Goal: Use online tool/utility: Utilize a website feature to perform a specific function

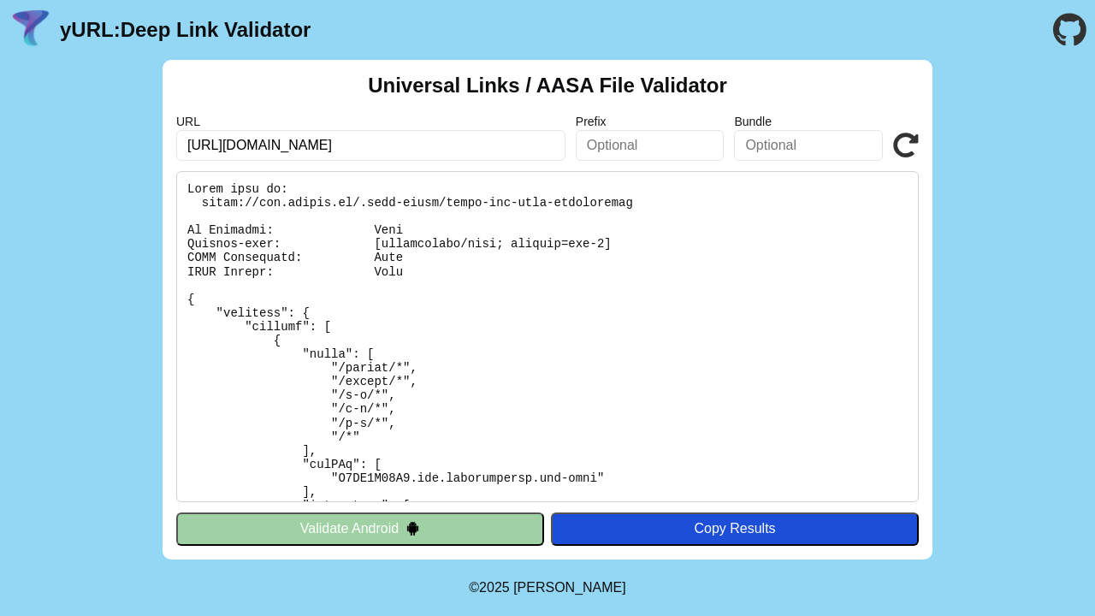
click at [389, 147] on input "https://api.whoapp.us/enview" at bounding box center [370, 145] width 389 height 31
type input "h"
click at [477, 143] on input "https://api.whoapp.us/enview" at bounding box center [370, 145] width 389 height 31
type input "[URL][DOMAIN_NAME]"
click at [908, 140] on icon at bounding box center [906, 146] width 26 height 26
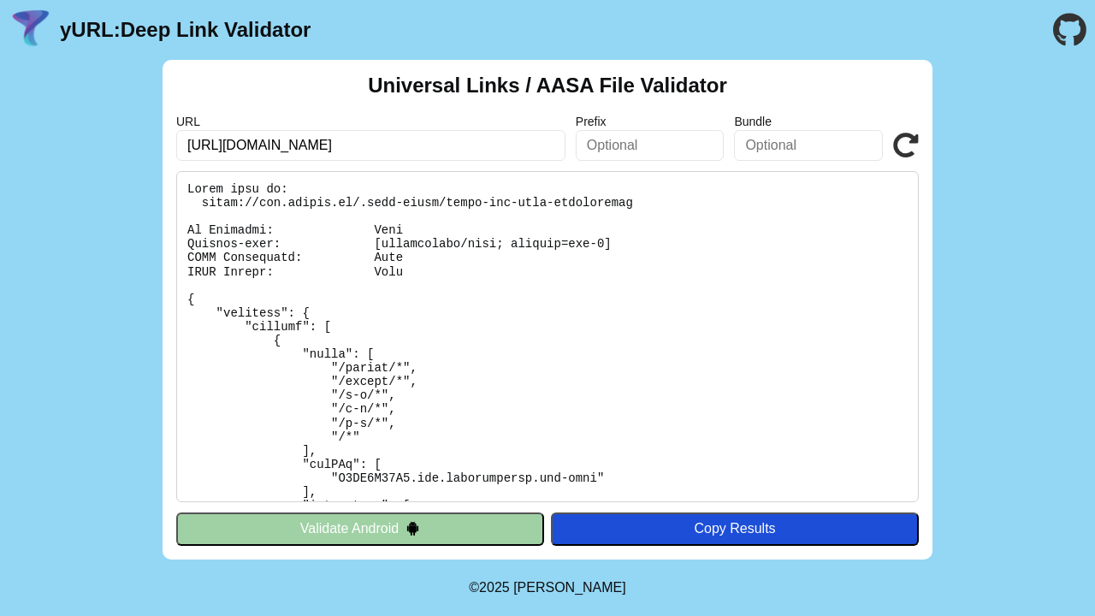
click at [909, 139] on icon at bounding box center [906, 146] width 26 height 26
click at [436, 144] on input "[URL][DOMAIN_NAME]" at bounding box center [370, 145] width 389 height 31
click at [483, 269] on pre at bounding box center [547, 336] width 743 height 331
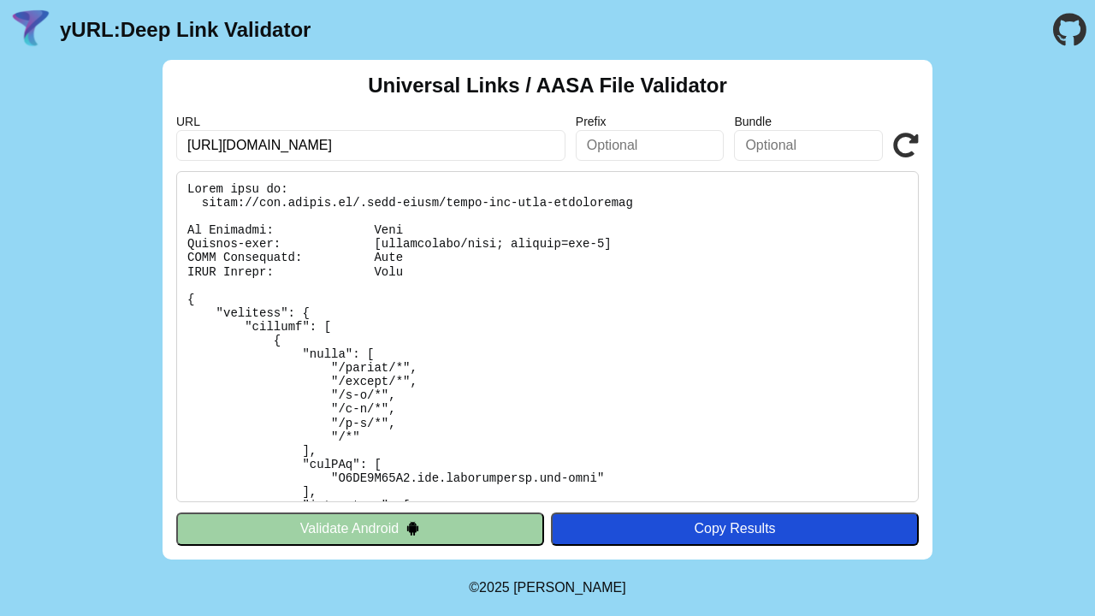
click at [278, 149] on input "https://api.whoapp.us/" at bounding box center [370, 145] width 389 height 31
click at [357, 187] on pre at bounding box center [547, 336] width 743 height 331
click at [447, 205] on pre at bounding box center [547, 336] width 743 height 331
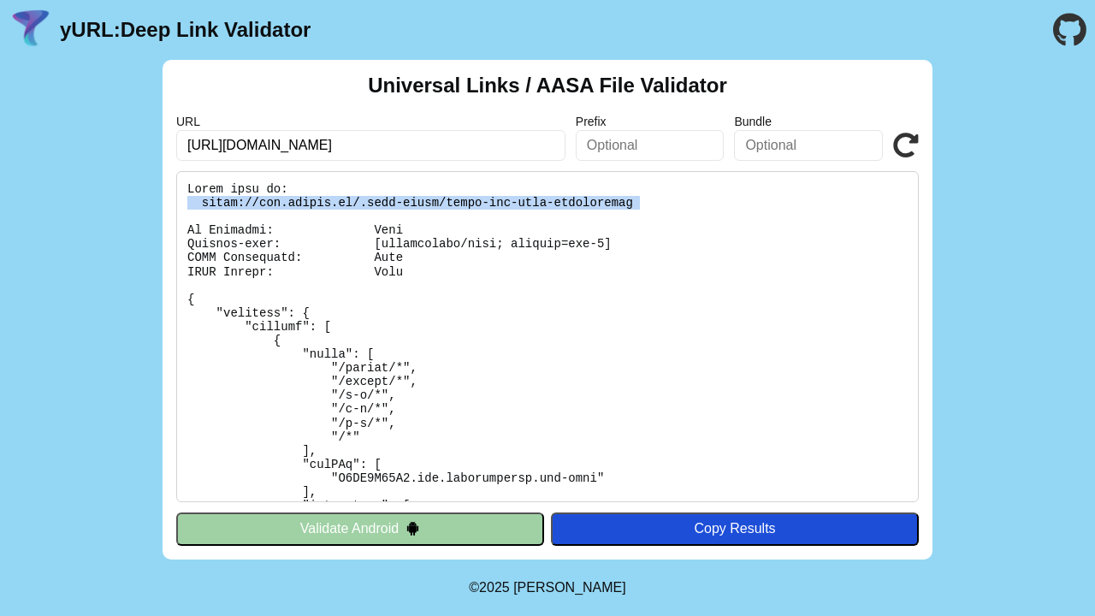
click at [447, 205] on pre at bounding box center [547, 336] width 743 height 331
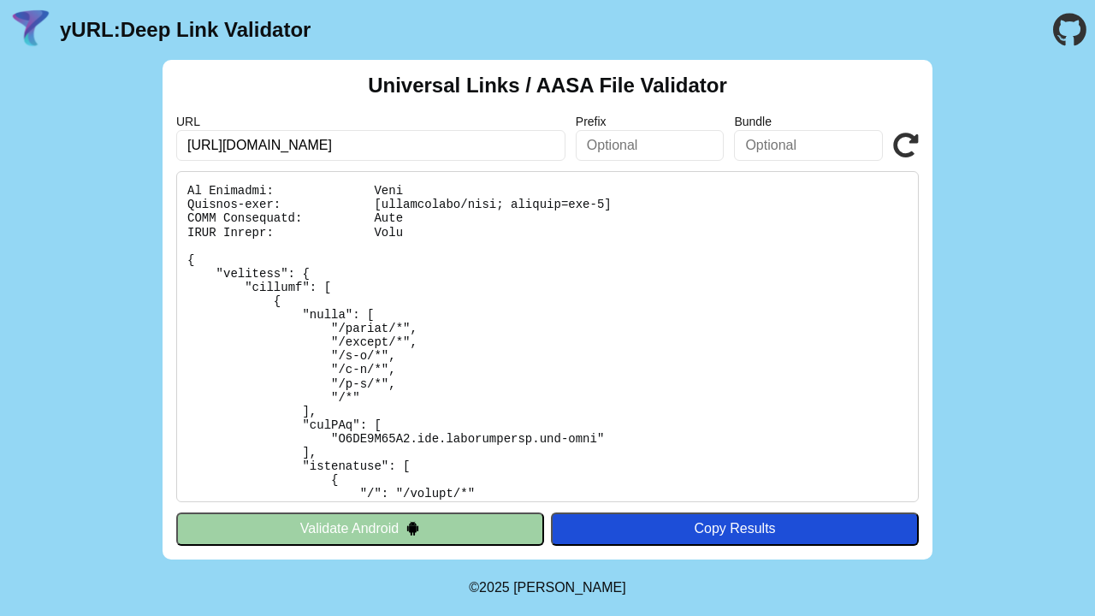
scroll to position [44, 0]
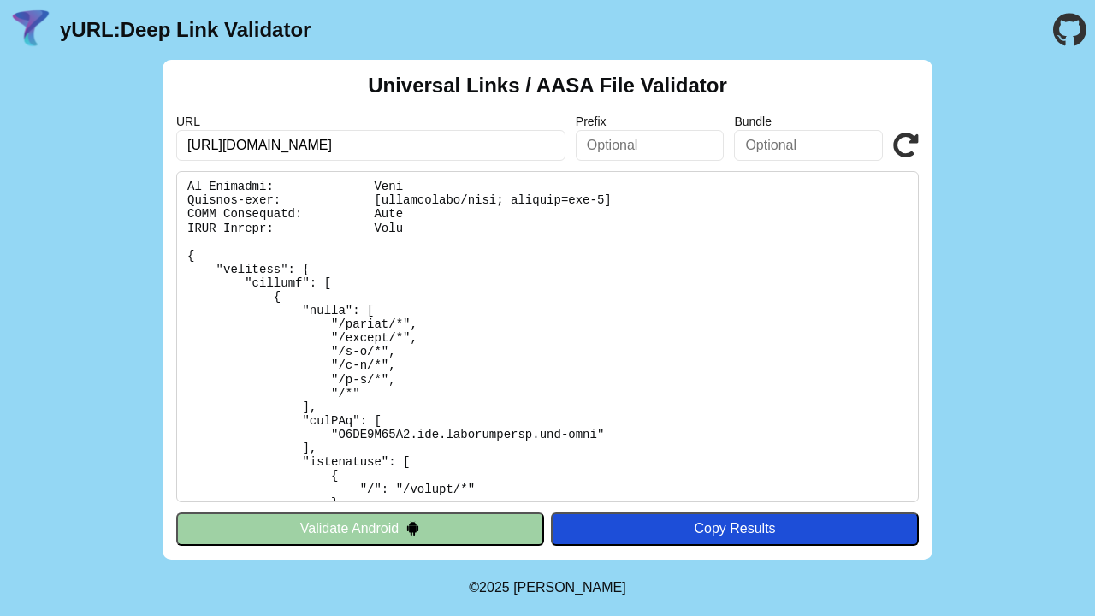
click at [349, 389] on pre at bounding box center [547, 336] width 743 height 331
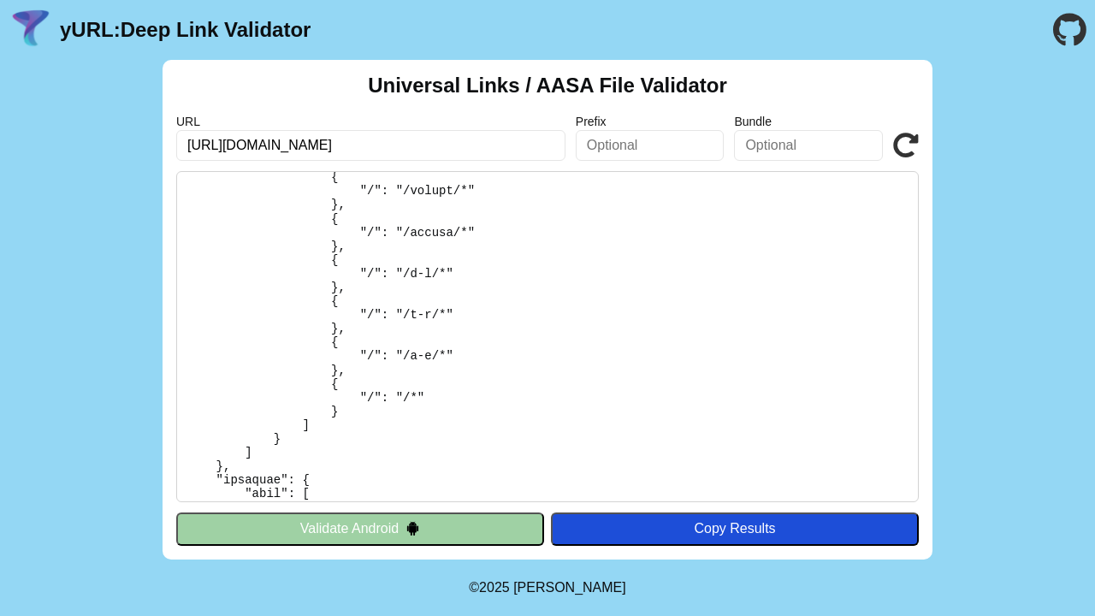
scroll to position [349, 0]
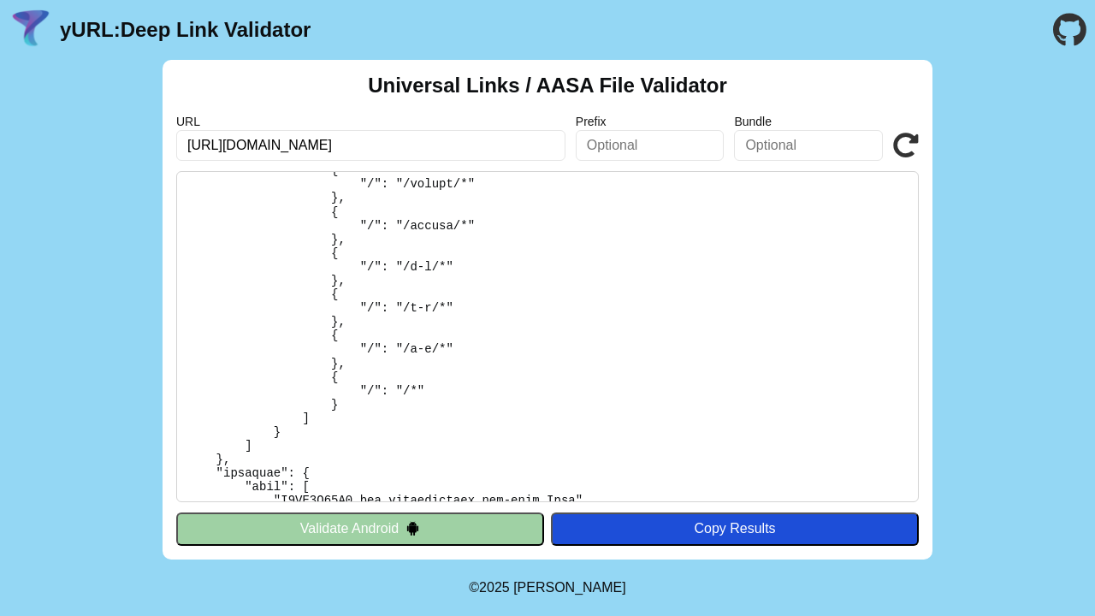
click at [379, 389] on pre at bounding box center [547, 336] width 743 height 331
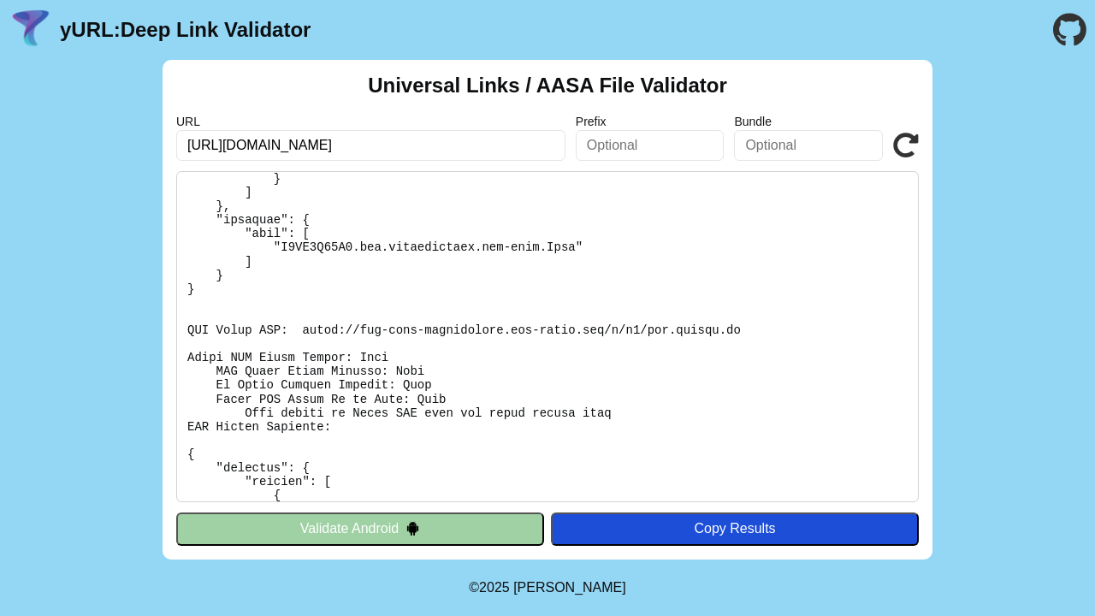
scroll to position [611, 0]
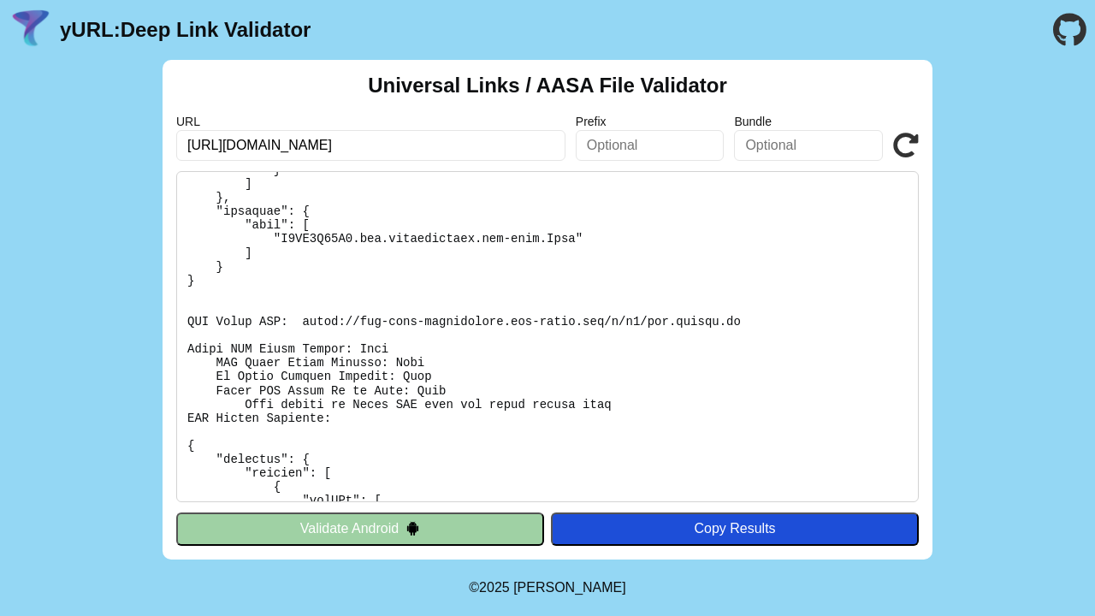
click at [246, 345] on pre at bounding box center [547, 336] width 743 height 331
click at [381, 343] on pre at bounding box center [547, 336] width 743 height 331
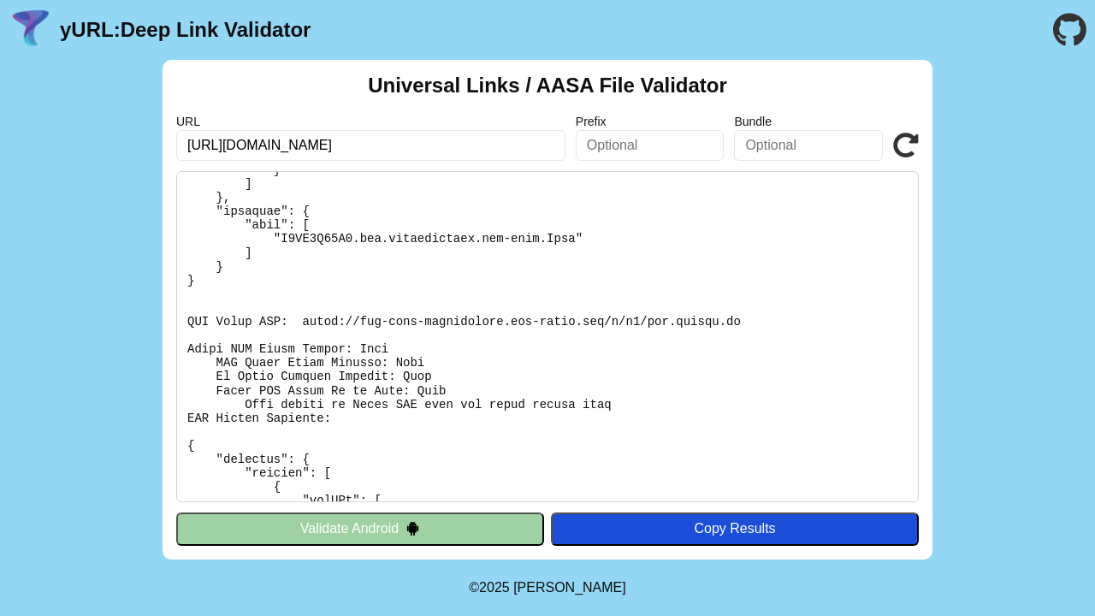
click at [427, 386] on pre at bounding box center [547, 336] width 743 height 331
click at [418, 410] on pre at bounding box center [547, 336] width 743 height 331
click at [571, 399] on pre at bounding box center [547, 336] width 743 height 331
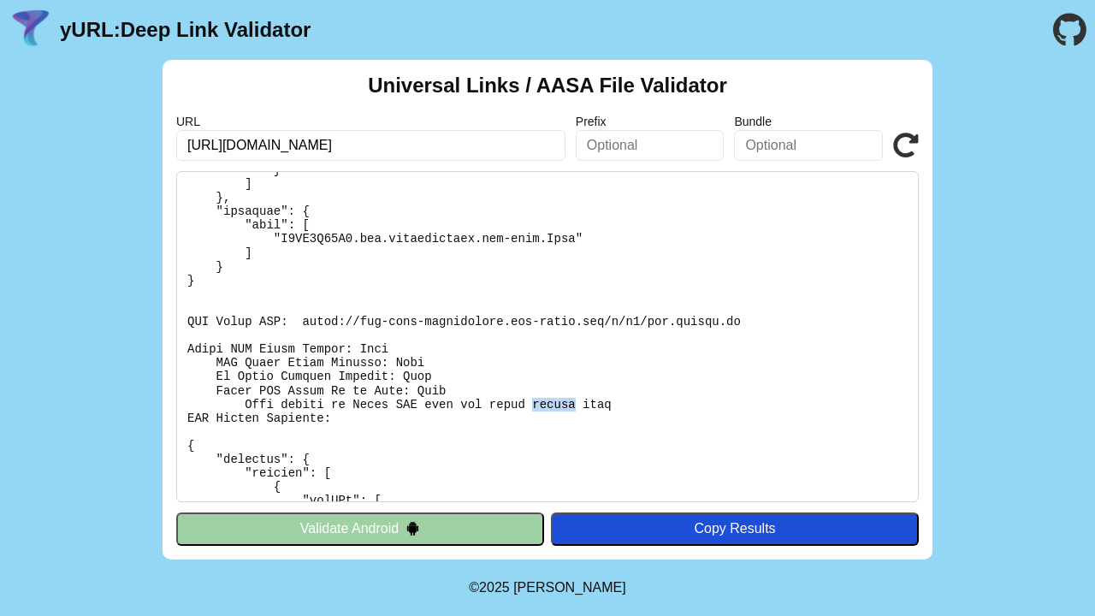
click at [571, 399] on pre at bounding box center [547, 336] width 743 height 331
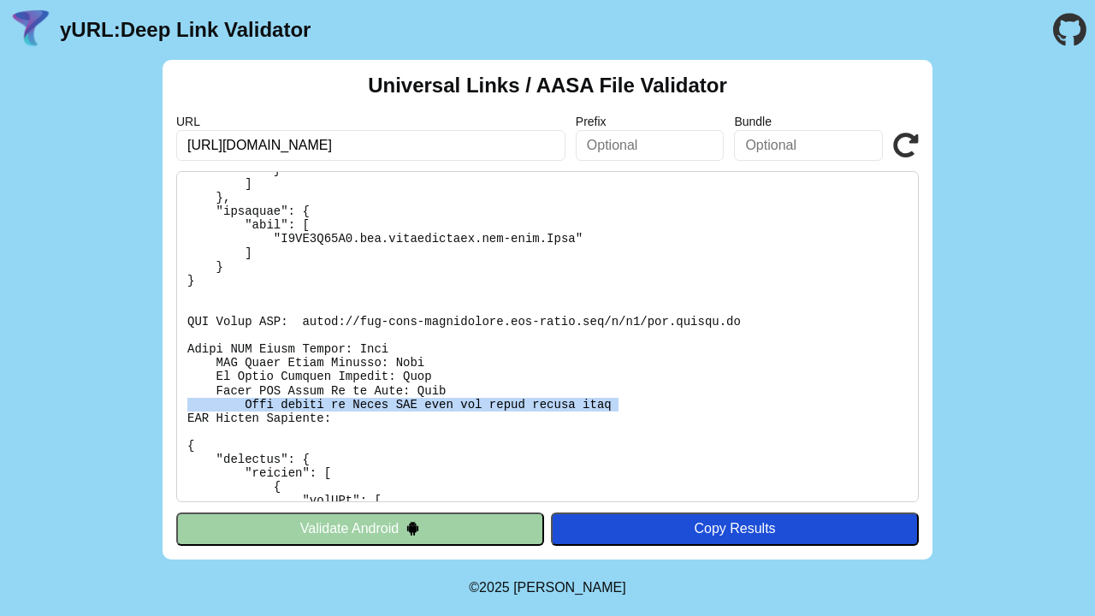
click at [571, 399] on pre at bounding box center [547, 336] width 743 height 331
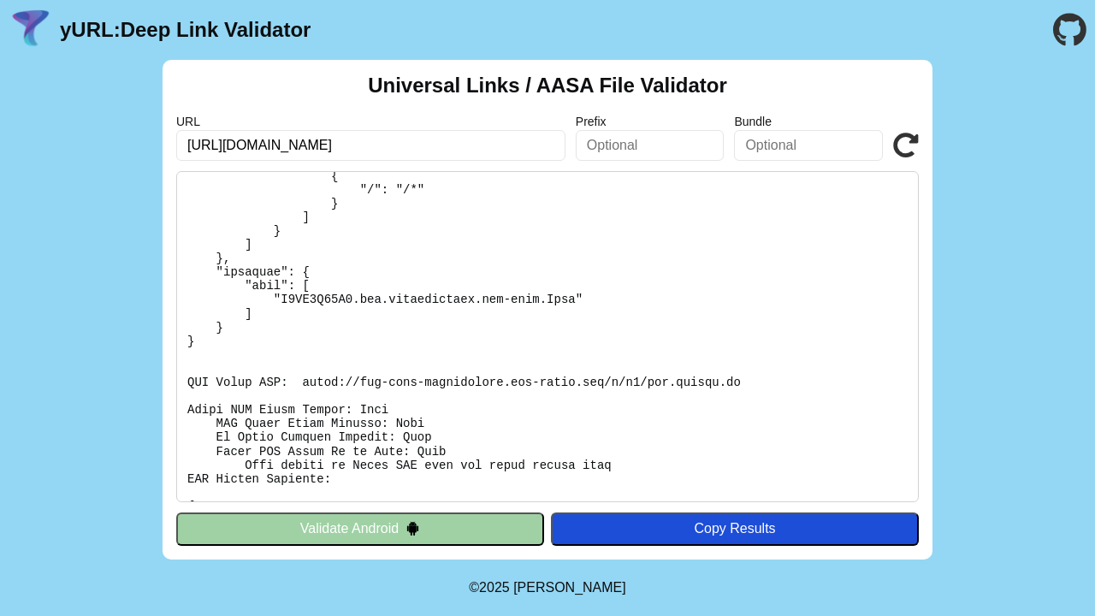
scroll to position [601, 0]
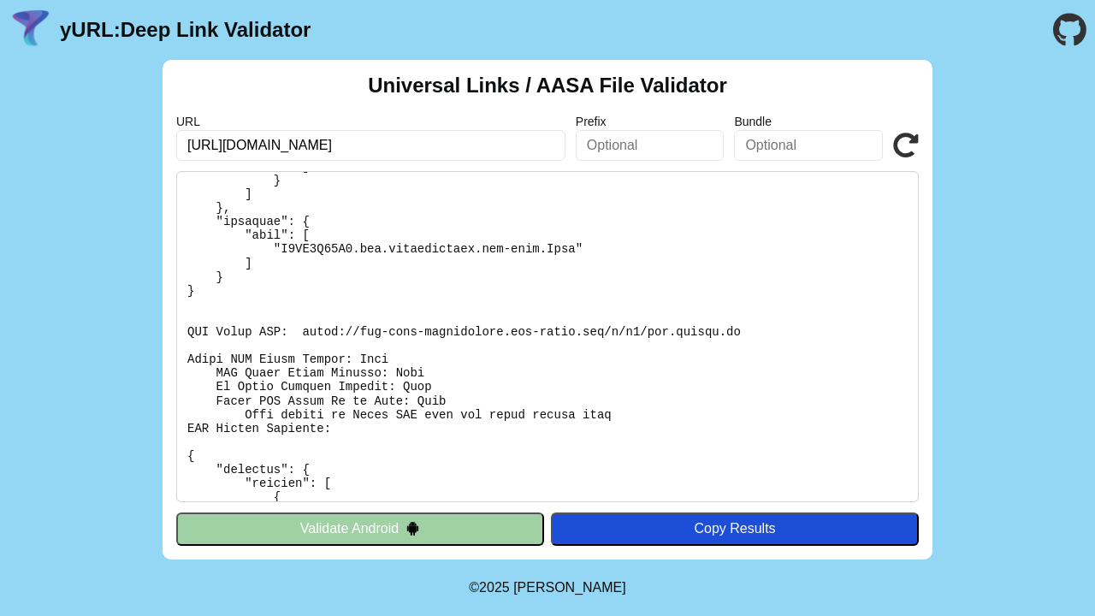
click at [383, 353] on pre at bounding box center [547, 336] width 743 height 331
click at [430, 392] on pre at bounding box center [547, 336] width 743 height 331
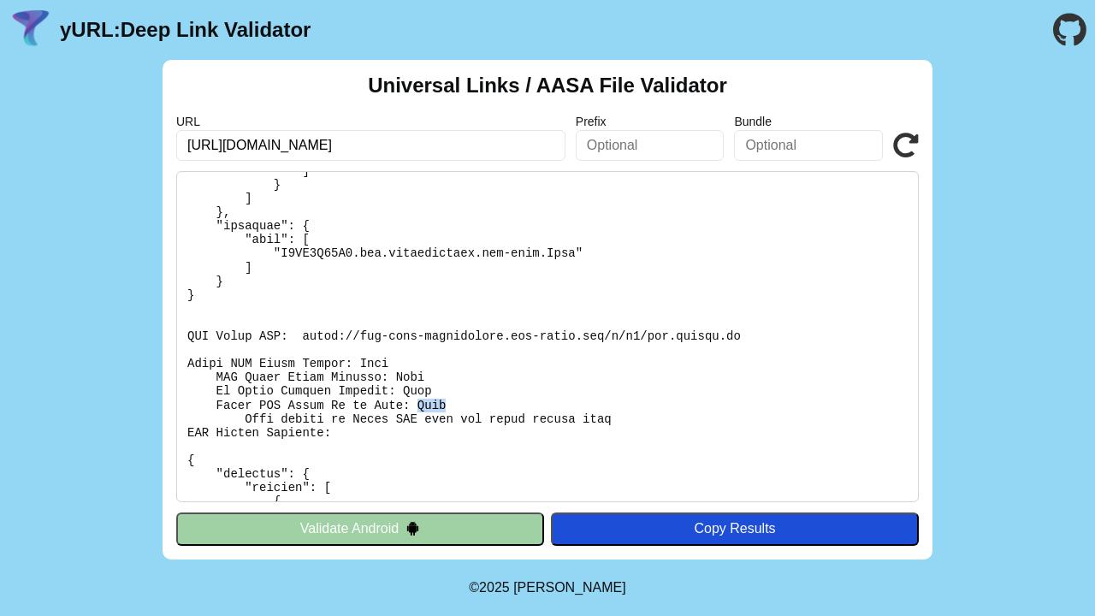
scroll to position [597, 0]
click at [376, 353] on pre at bounding box center [547, 336] width 743 height 331
click at [441, 399] on pre at bounding box center [547, 336] width 743 height 331
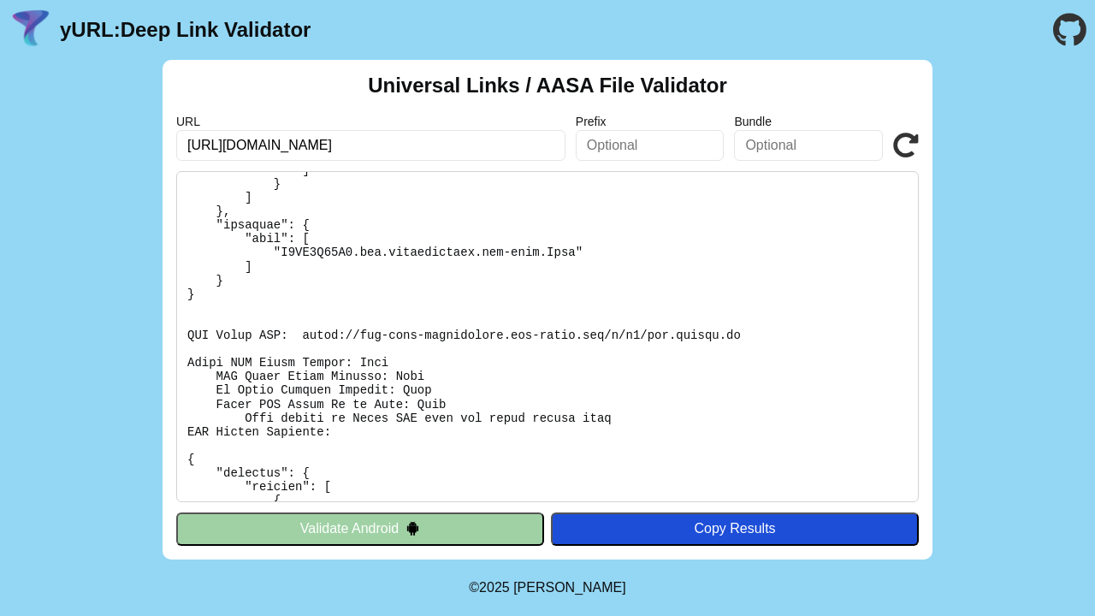
click at [371, 133] on input "https://api.whoapp.us/" at bounding box center [370, 145] width 389 height 31
click at [383, 144] on input "https://api.whoapp.us/" at bounding box center [370, 145] width 389 height 31
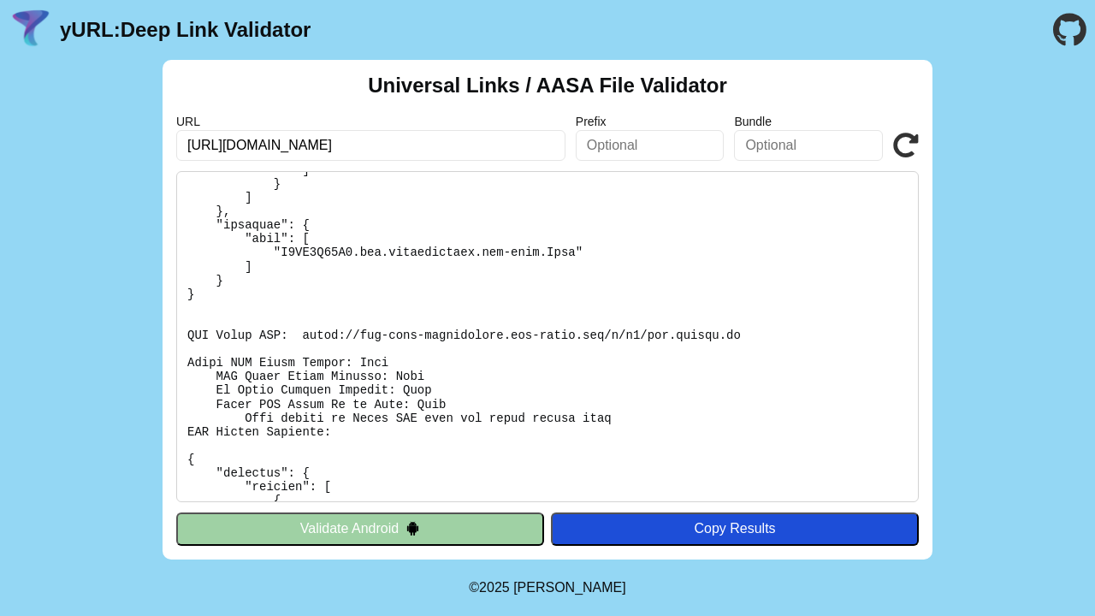
click at [383, 144] on input "https://api.whoapp.us/" at bounding box center [370, 145] width 389 height 31
paste input "d-l.cc/.well-known/apple-app-site-association"
type input "[URL][DOMAIN_NAME]"
click at [907, 134] on icon at bounding box center [906, 146] width 26 height 26
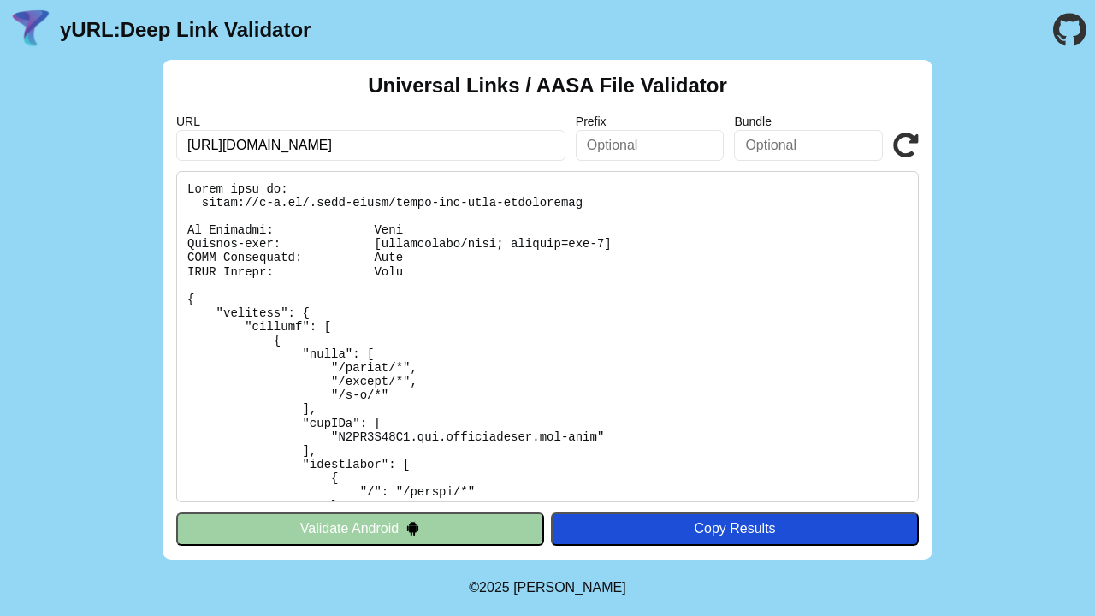
drag, startPoint x: 263, startPoint y: 142, endPoint x: 230, endPoint y: 144, distance: 32.6
click at [230, 144] on input "[URL][DOMAIN_NAME]" at bounding box center [370, 145] width 389 height 31
click at [264, 145] on input "[URL][DOMAIN_NAME]" at bounding box center [370, 145] width 389 height 31
drag, startPoint x: 264, startPoint y: 147, endPoint x: 641, endPoint y: 159, distance: 376.7
click at [641, 159] on div "URL [URL][DOMAIN_NAME] Prefix Bundle Validate" at bounding box center [547, 138] width 743 height 46
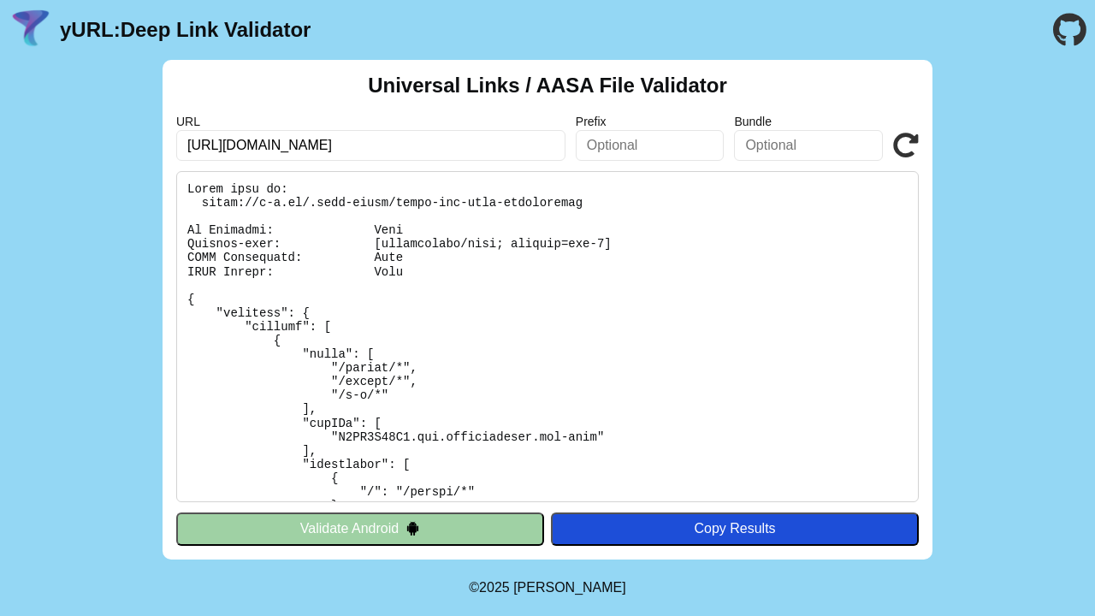
click at [230, 147] on input "[URL][DOMAIN_NAME]" at bounding box center [370, 145] width 389 height 31
type input "[URL][DOMAIN_NAME]"
click at [906, 139] on icon at bounding box center [906, 146] width 26 height 26
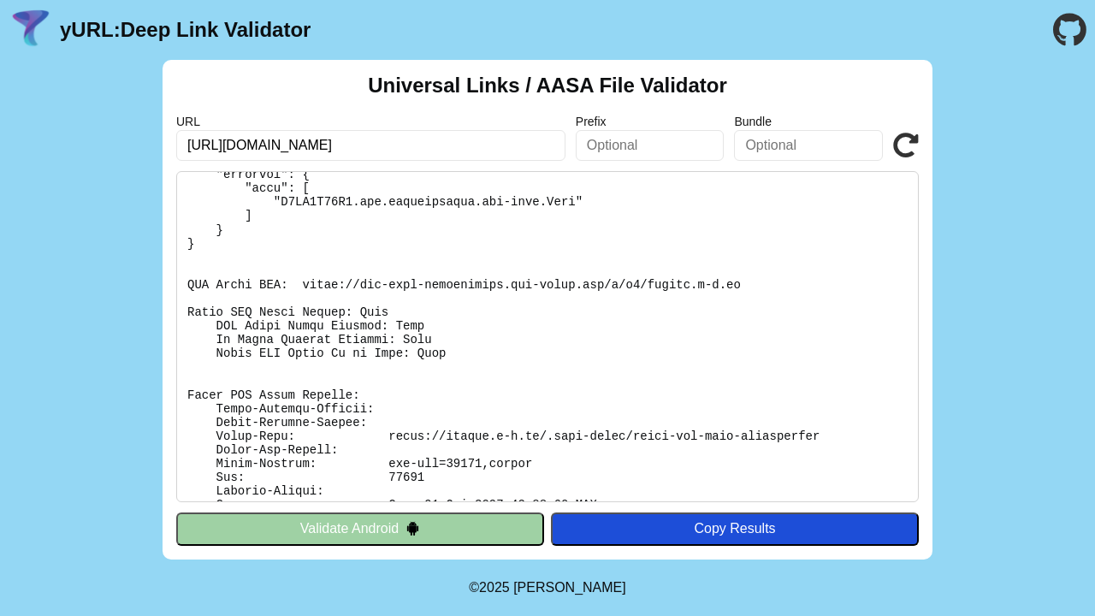
scroll to position [487, 0]
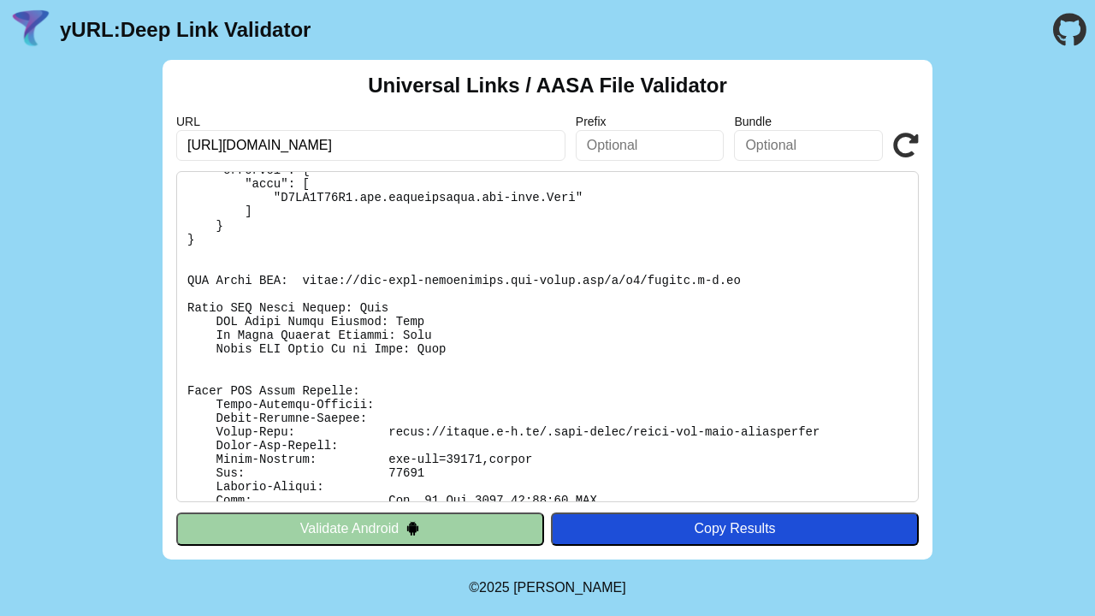
click at [300, 305] on pre at bounding box center [547, 336] width 743 height 331
click at [304, 345] on pre at bounding box center [547, 336] width 743 height 331
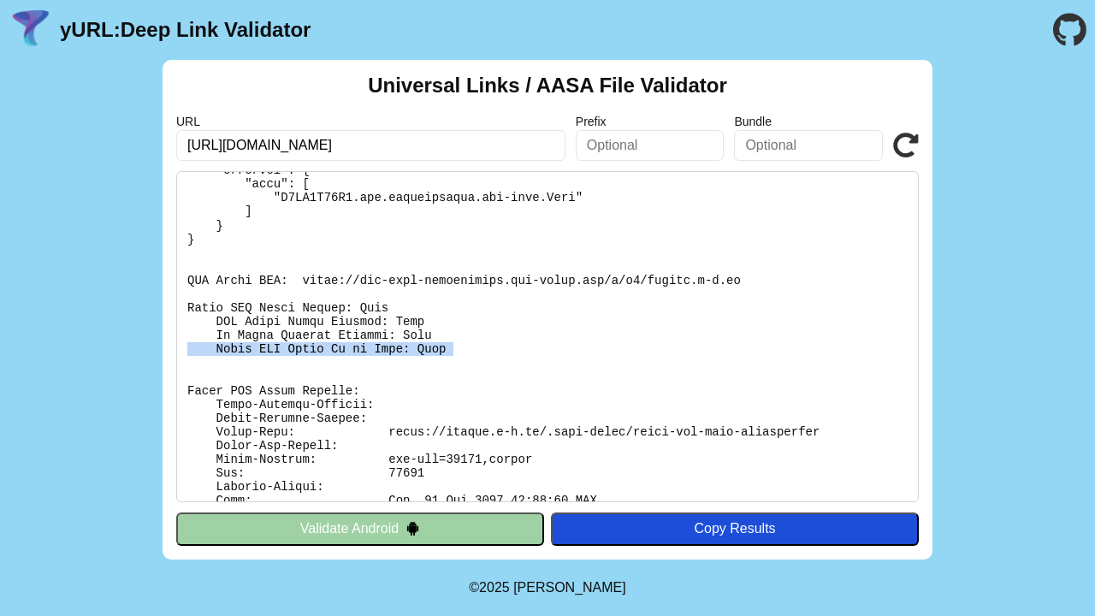
click at [304, 345] on pre at bounding box center [547, 336] width 743 height 331
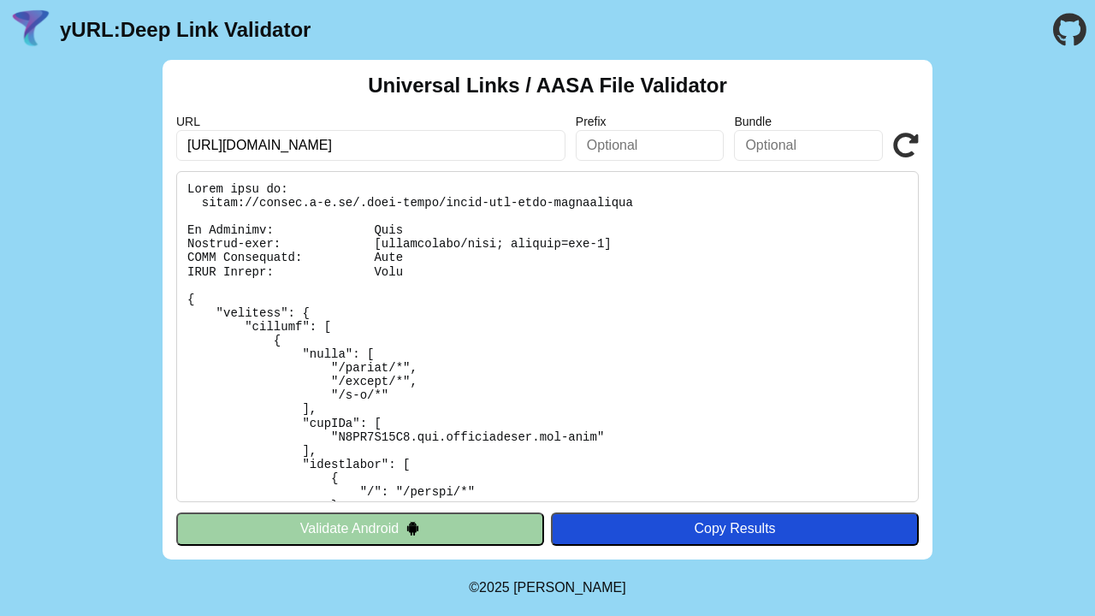
scroll to position [0, 0]
